Goal: Task Accomplishment & Management: Use online tool/utility

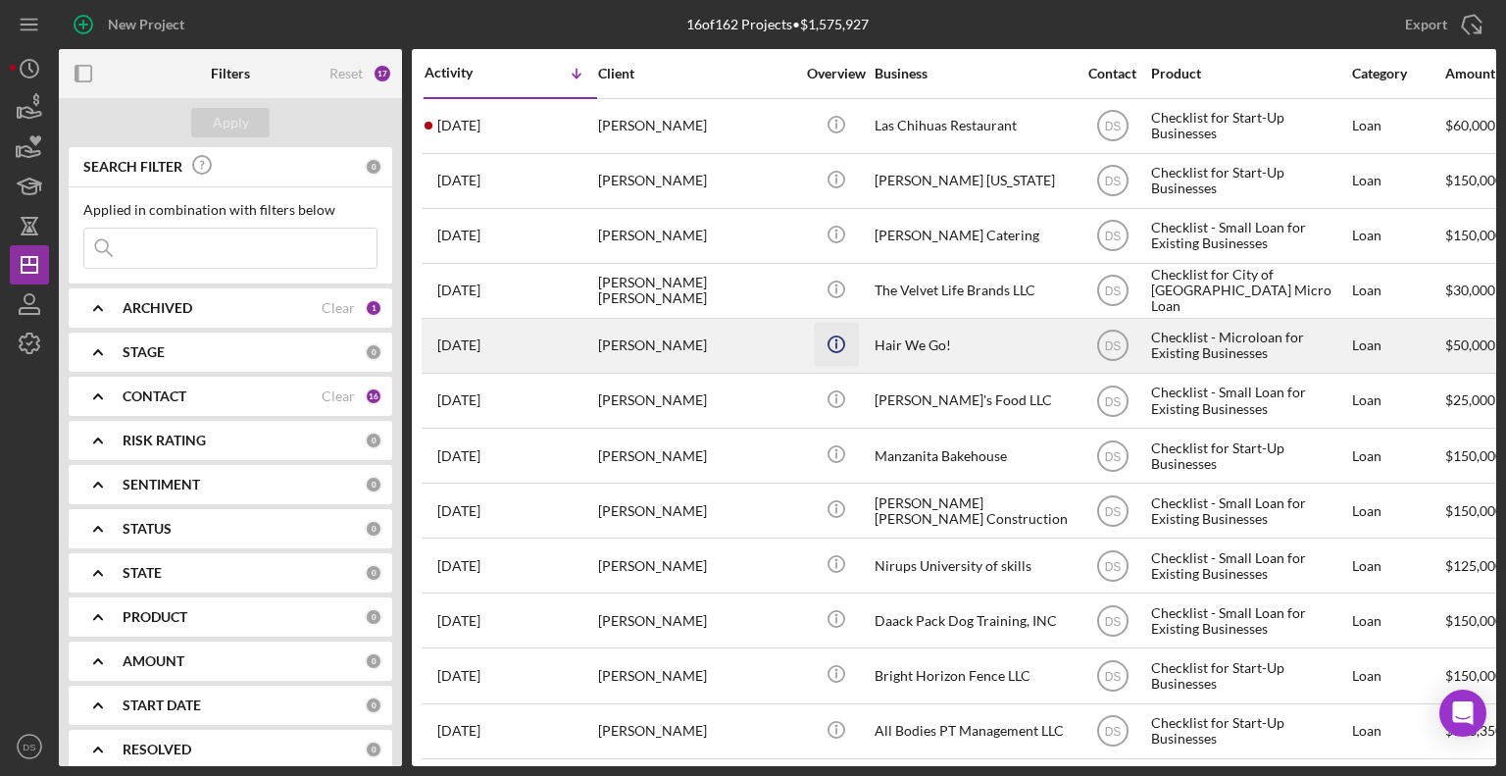
click at [822, 360] on icon "Icon/Info" at bounding box center [836, 344] width 44 height 44
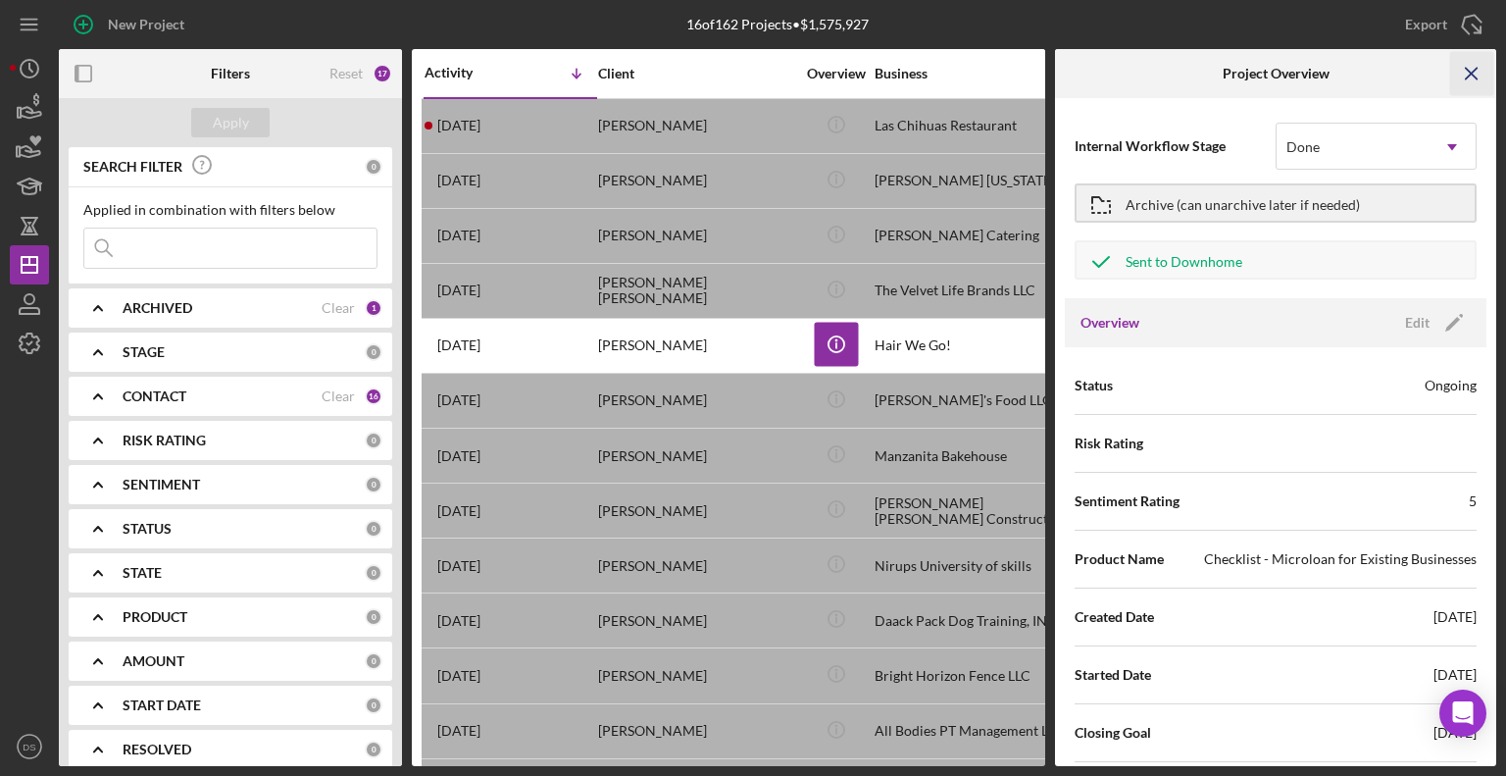
click at [1480, 84] on icon "Icon/Menu Close" at bounding box center [1472, 74] width 44 height 44
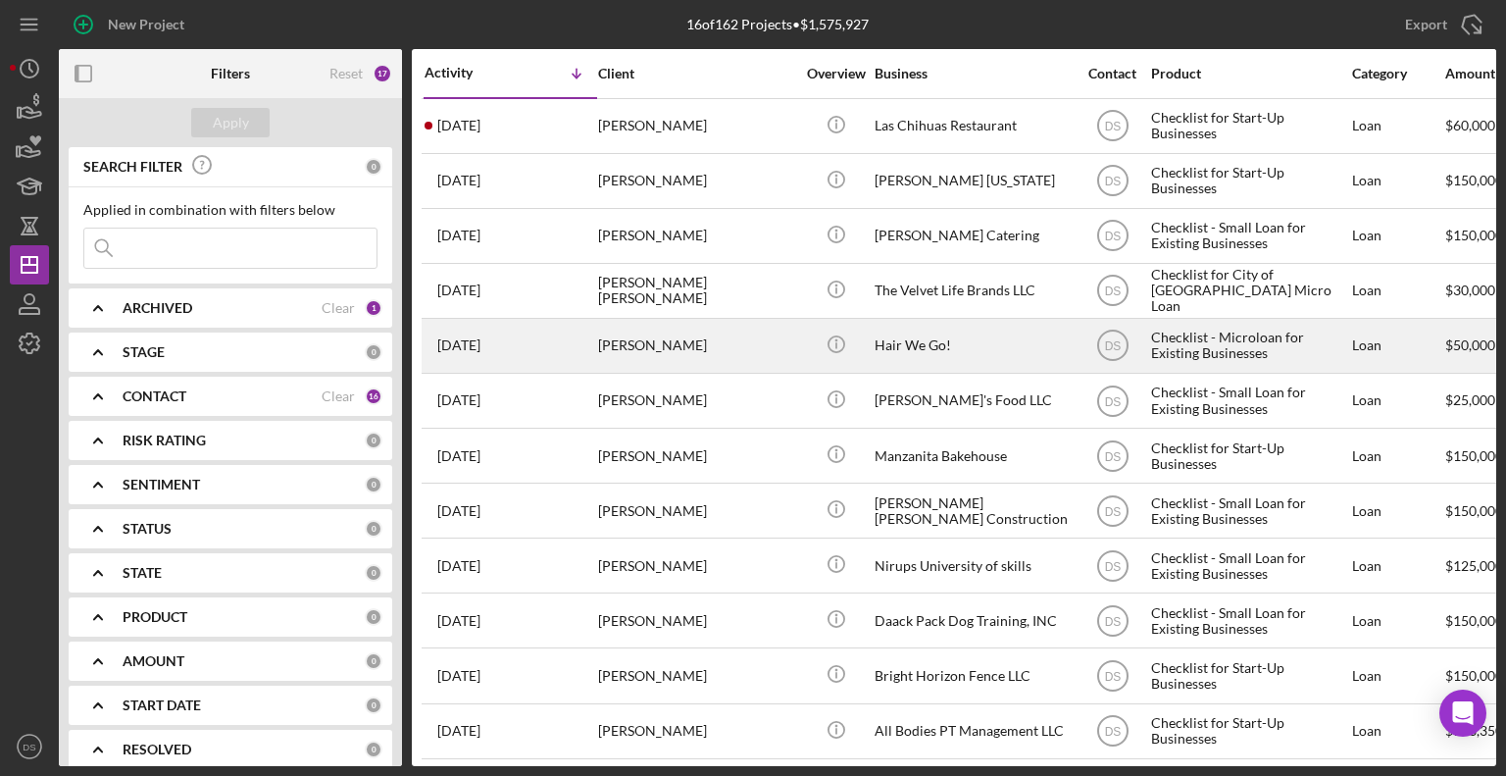
click at [722, 339] on div "[PERSON_NAME]" at bounding box center [696, 346] width 196 height 52
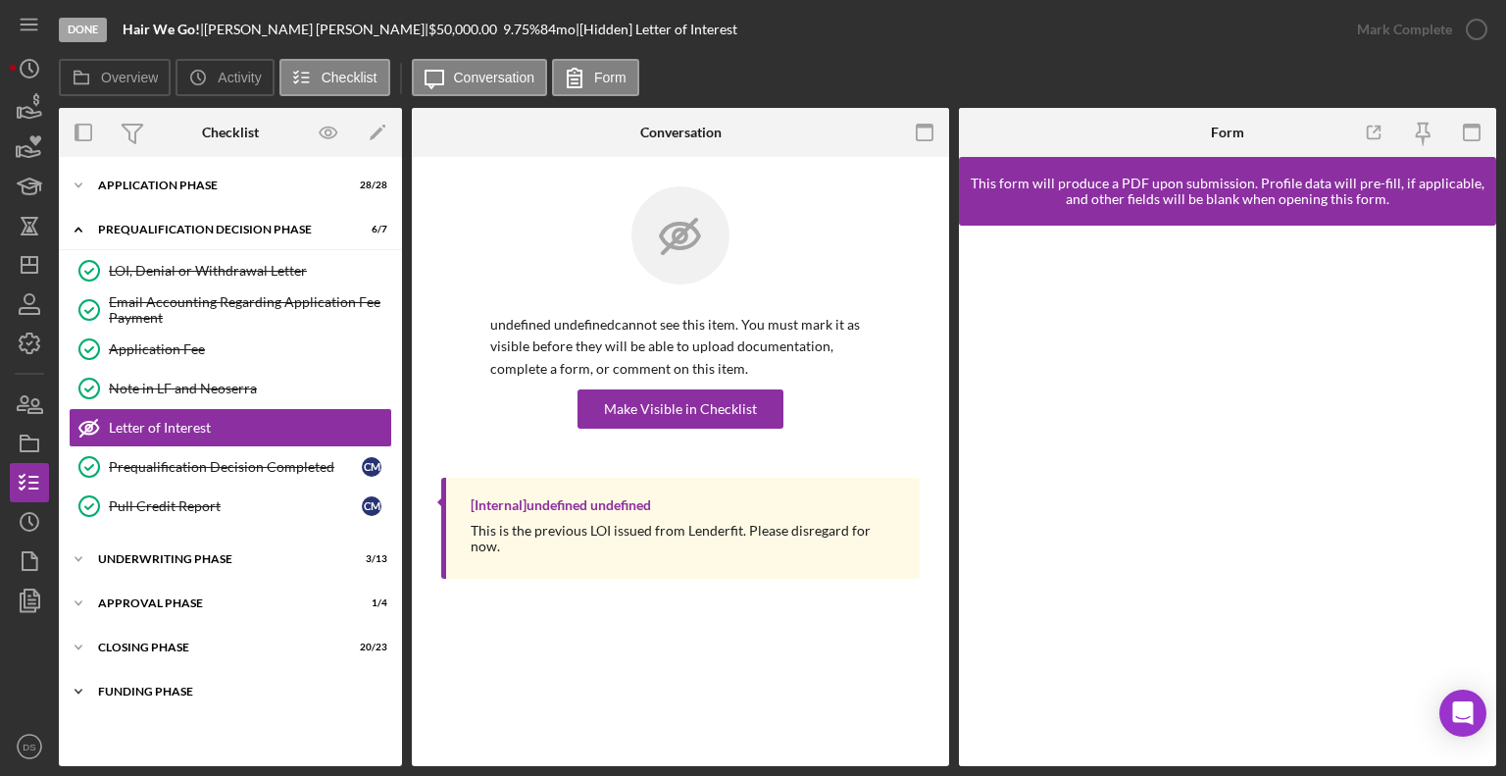
click at [183, 690] on div "Funding Phase" at bounding box center [237, 691] width 279 height 12
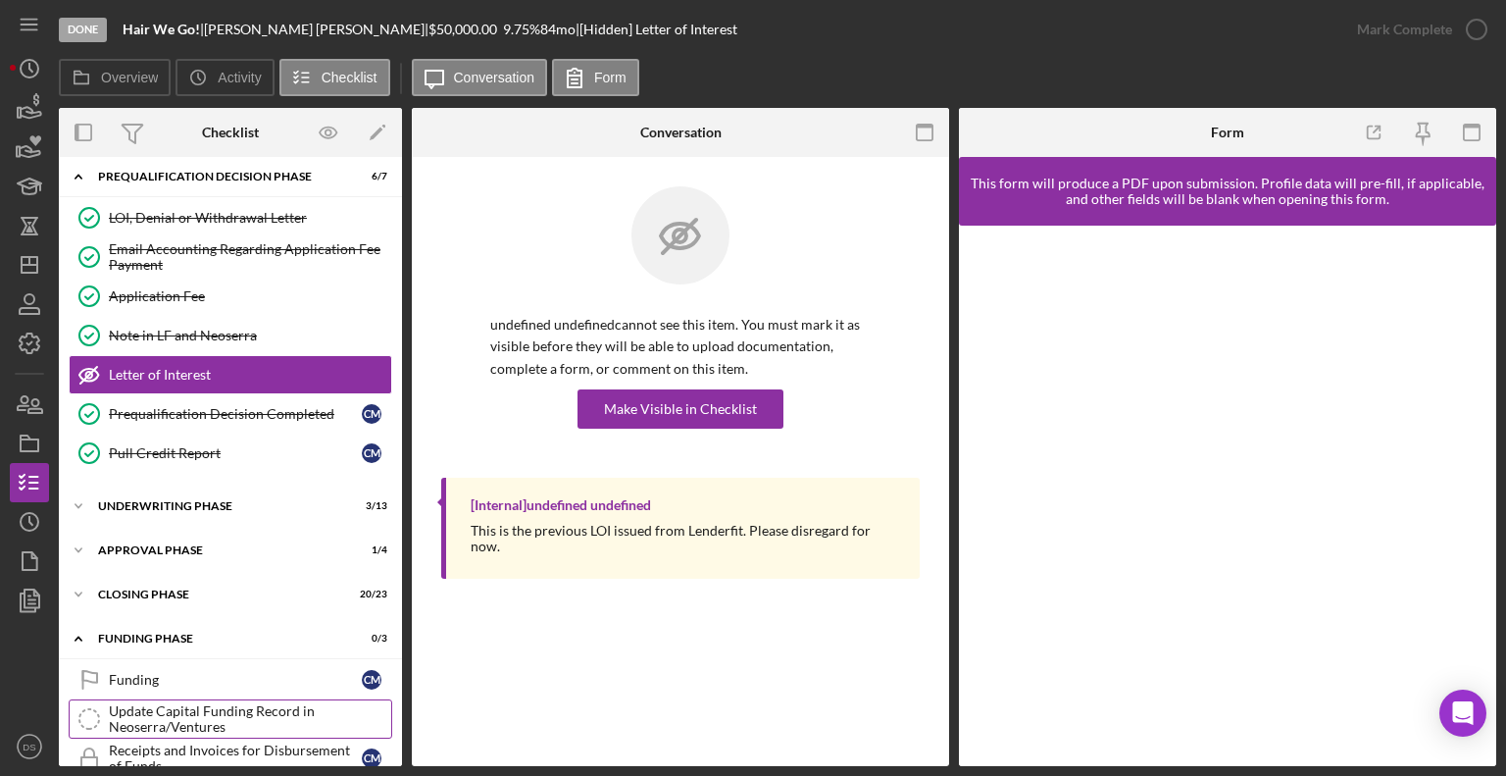
scroll to position [78, 0]
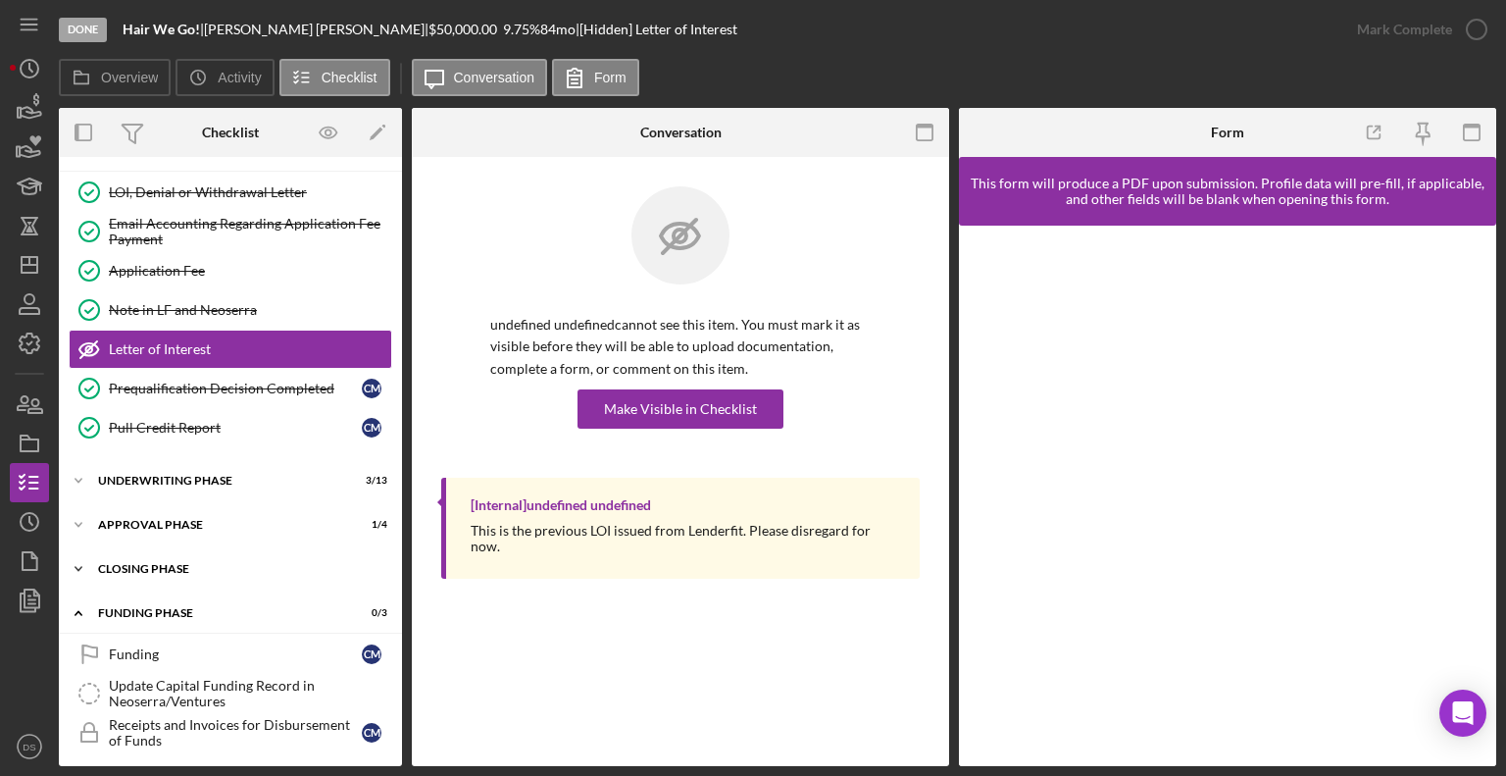
click at [205, 570] on div "Closing Phase" at bounding box center [237, 569] width 279 height 12
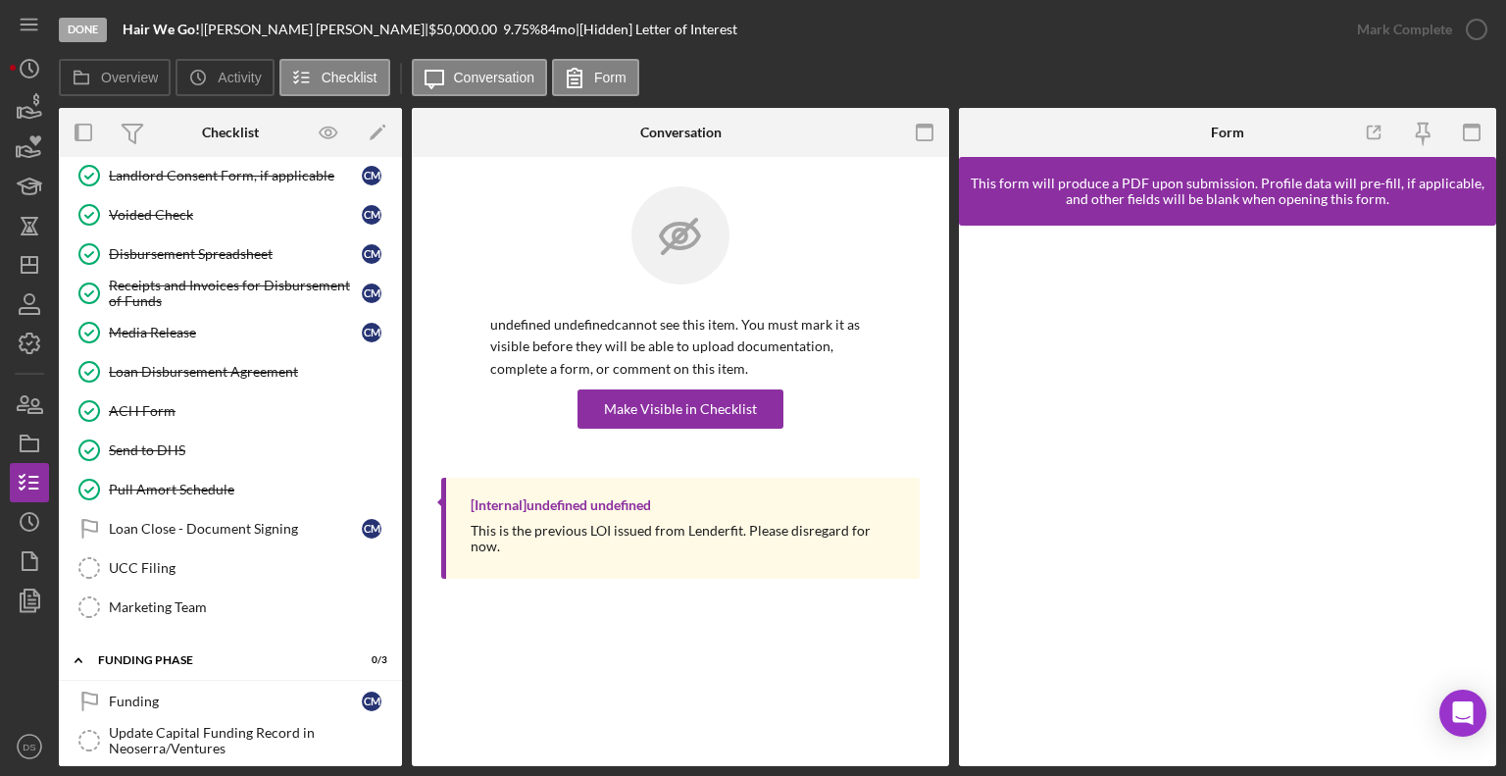
scroll to position [961, 0]
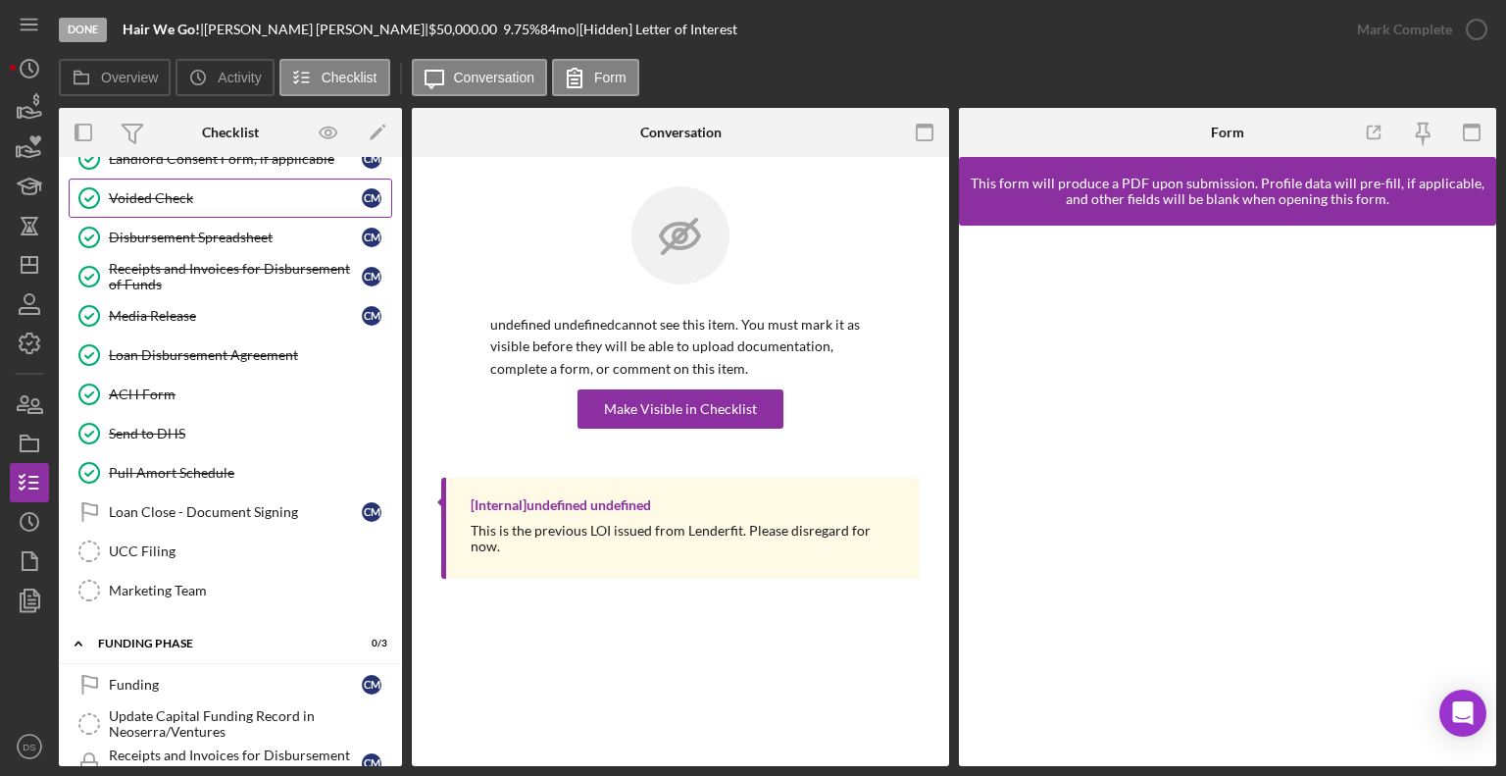
click at [194, 206] on link "Voided Check Voided Check C M" at bounding box center [231, 197] width 324 height 39
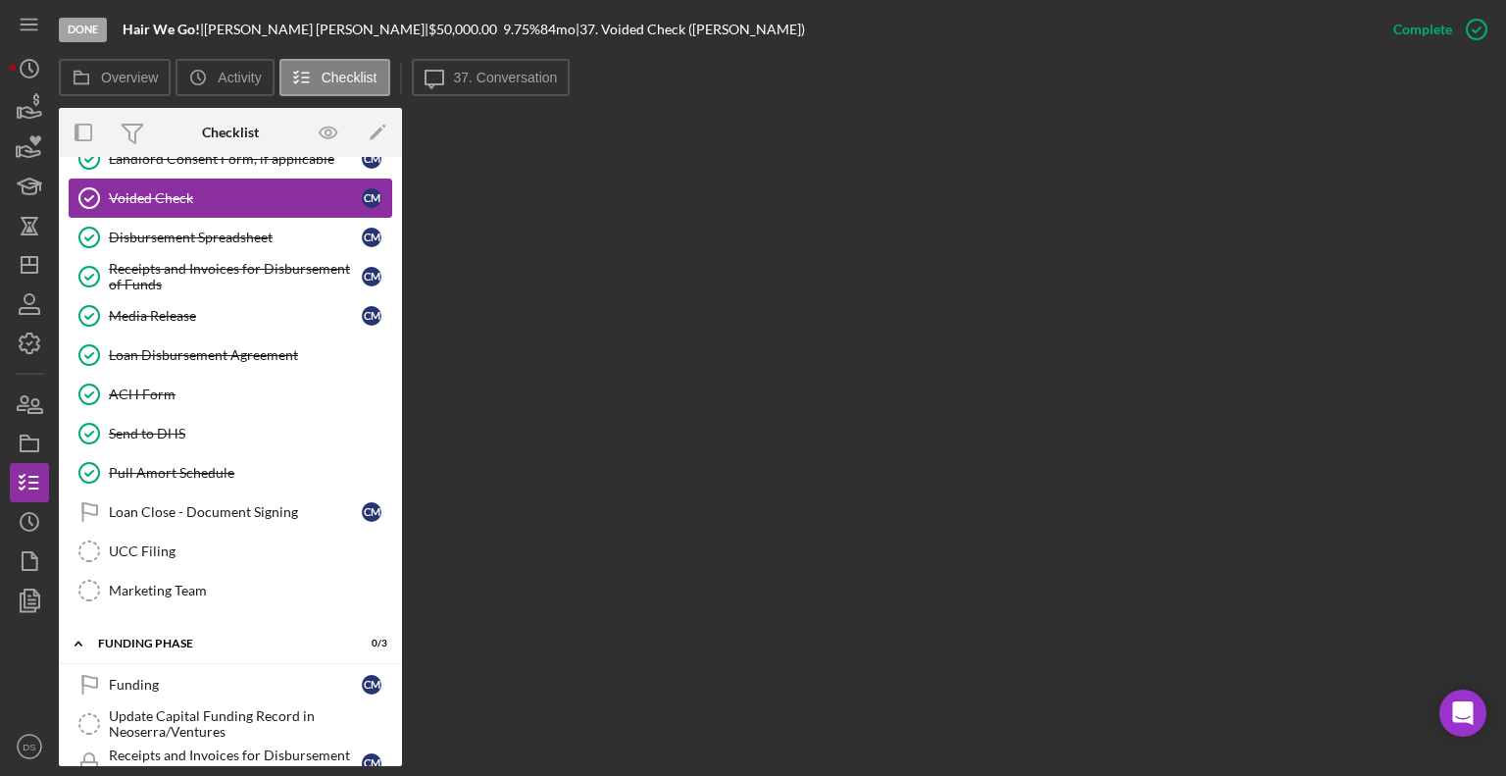
click at [213, 190] on div "Voided Check" at bounding box center [235, 198] width 253 height 16
click at [509, 93] on button "Icon/Message 37. Conversation" at bounding box center [491, 77] width 159 height 37
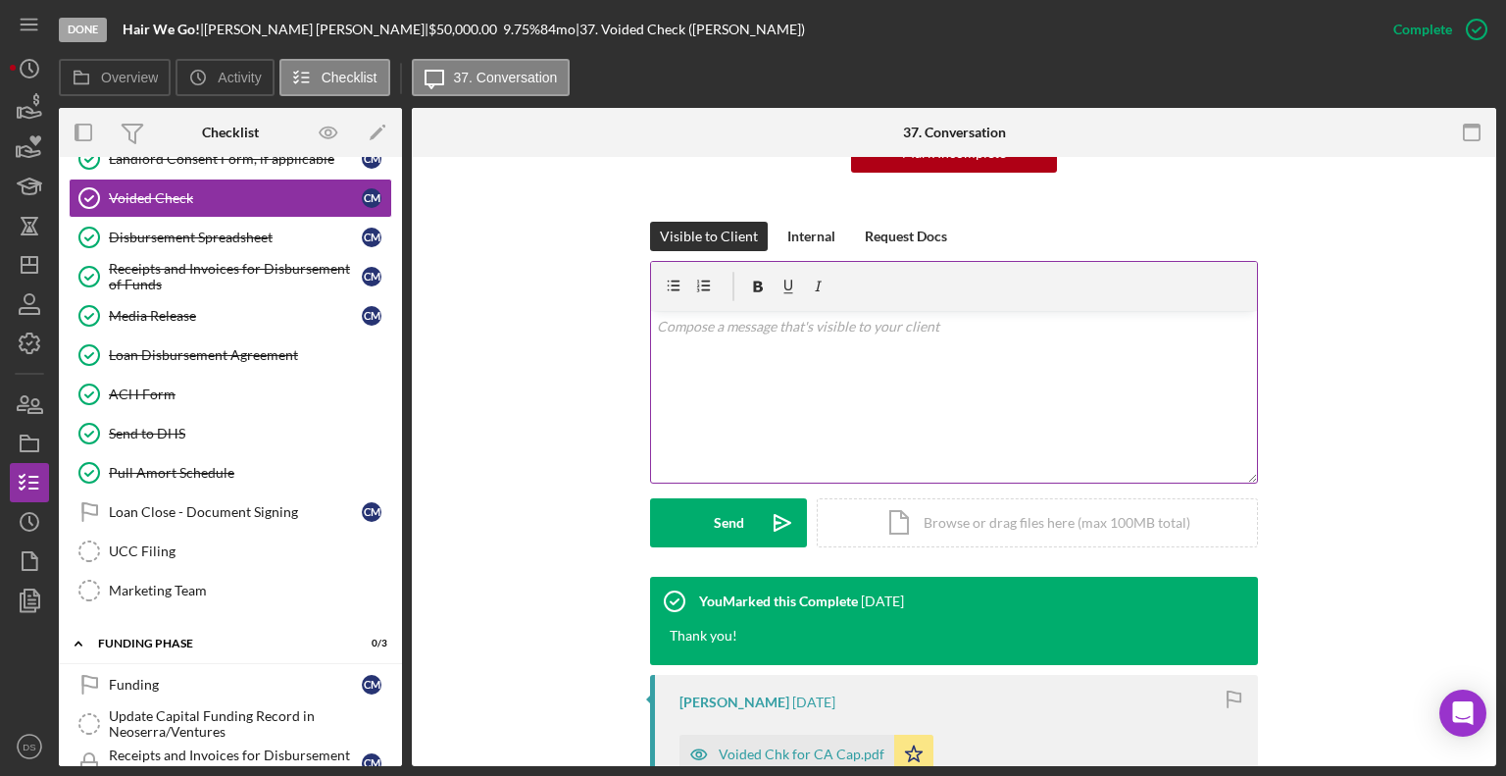
scroll to position [490, 0]
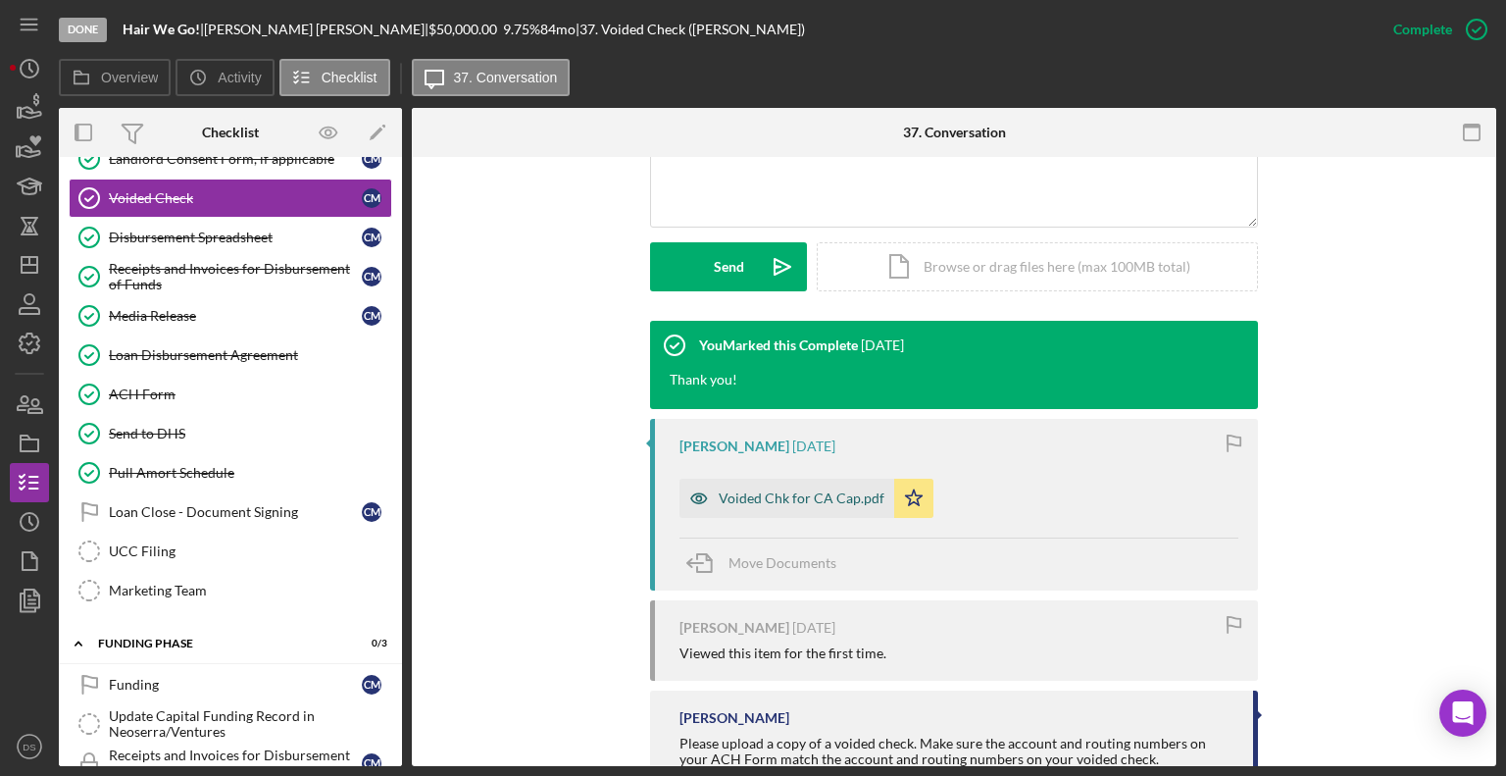
click at [847, 497] on div "Voided Chk for CA Cap.pdf" at bounding box center [802, 498] width 166 height 16
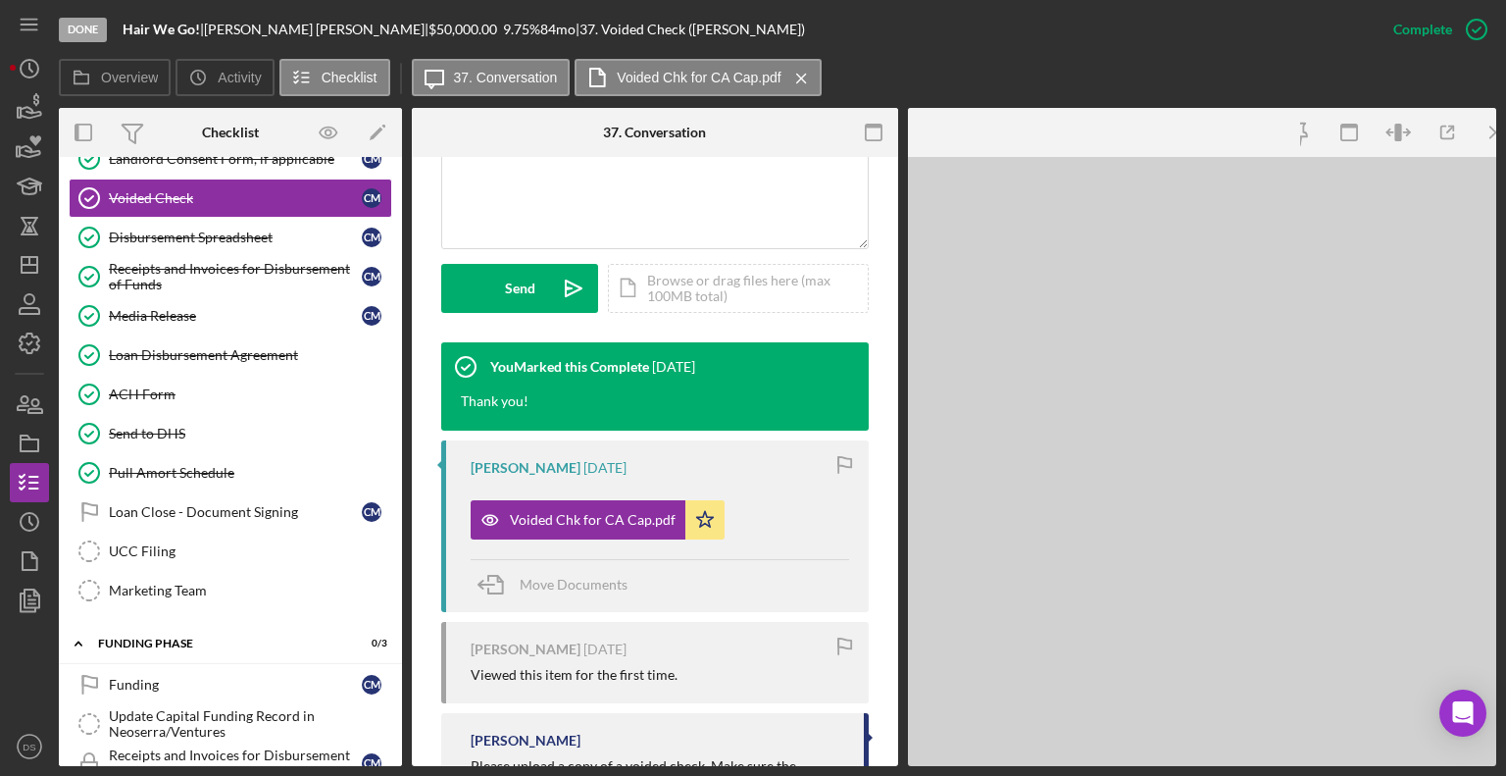
scroll to position [512, 0]
